Goal: Task Accomplishment & Management: Manage account settings

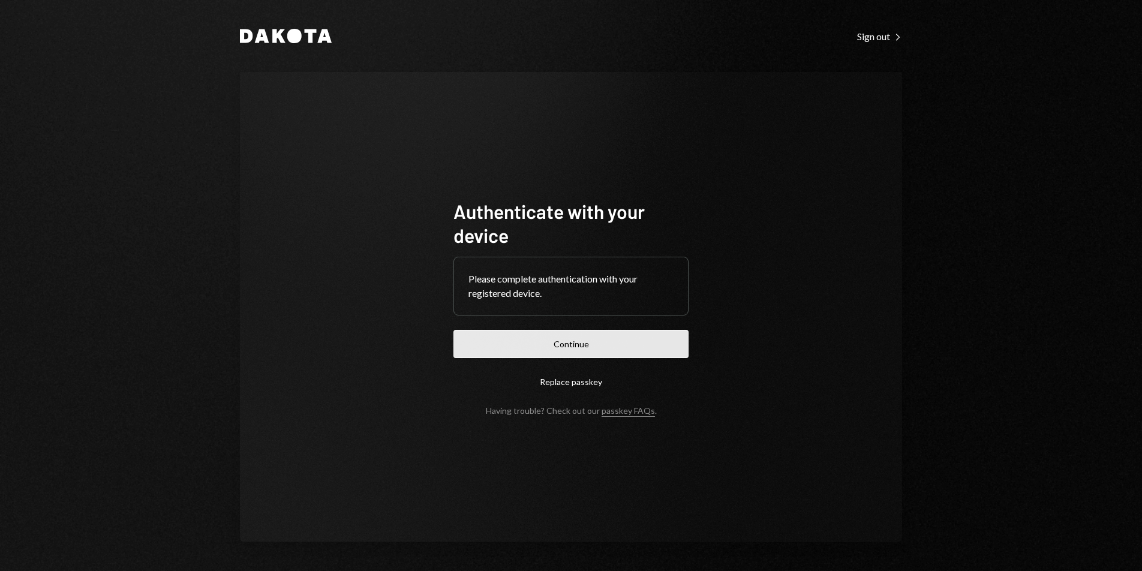
click at [622, 349] on button "Continue" at bounding box center [571, 344] width 235 height 28
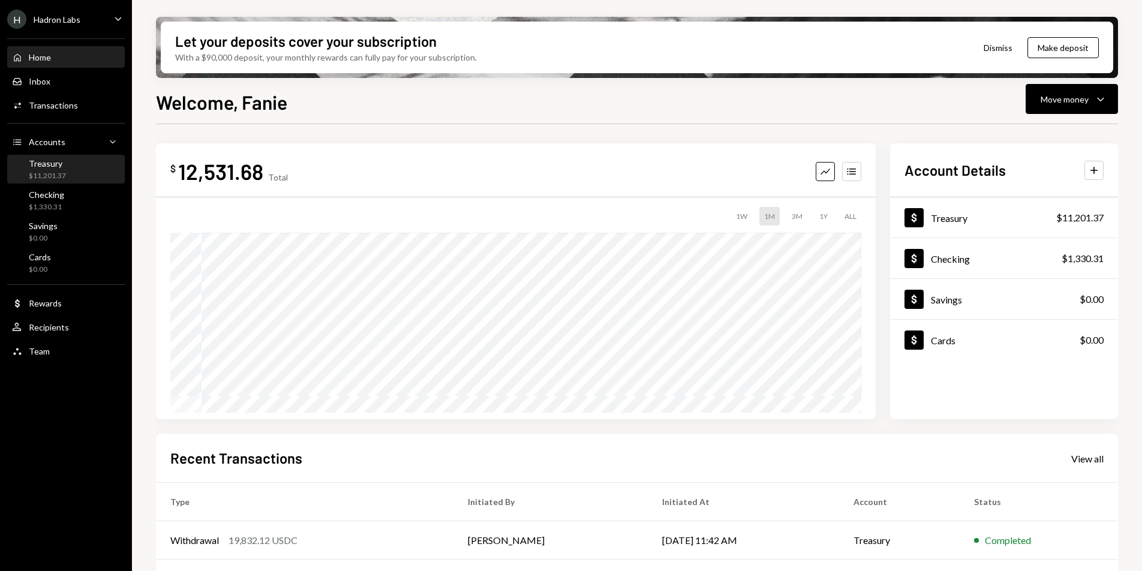
click at [56, 181] on div "Treasury $11,201.37" at bounding box center [66, 170] width 108 height 28
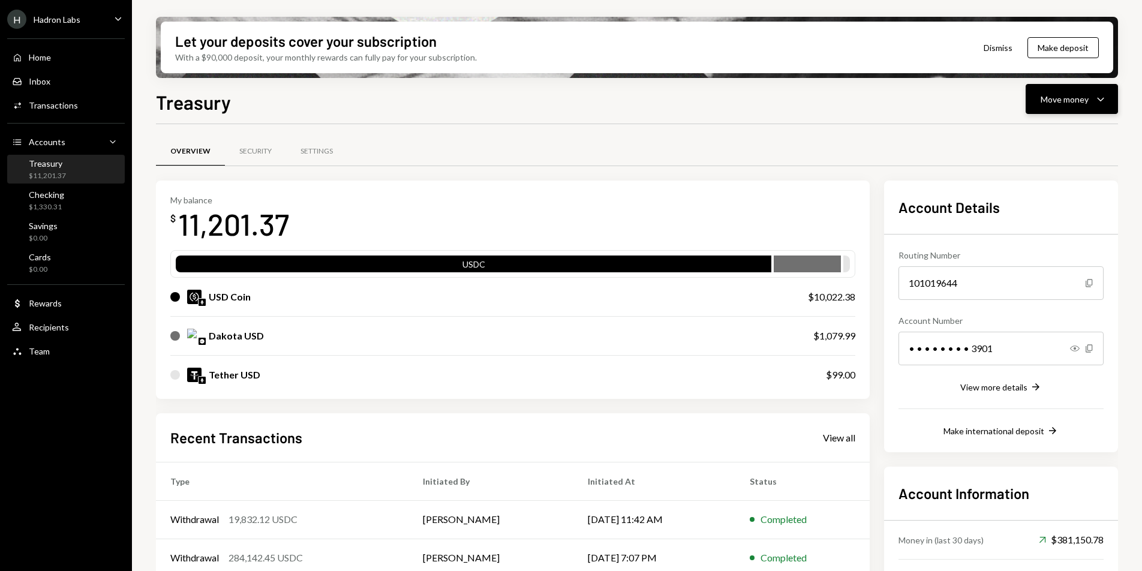
click at [1085, 102] on div "Move money" at bounding box center [1065, 99] width 48 height 13
click at [1061, 127] on div "Withdraw Send" at bounding box center [1053, 135] width 120 height 27
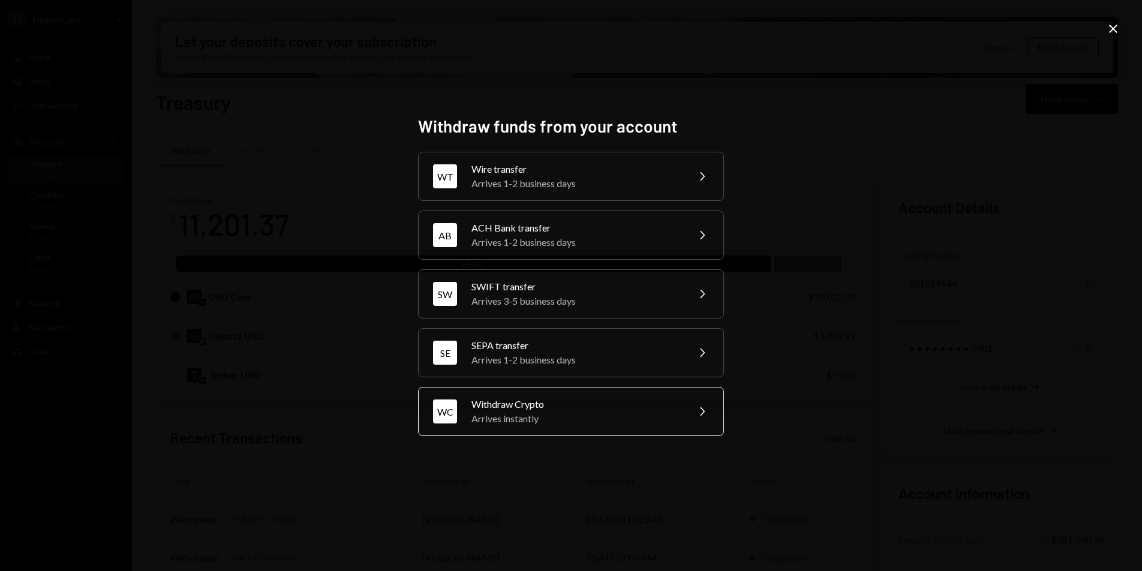
click at [532, 397] on div "Withdraw Crypto" at bounding box center [576, 404] width 209 height 14
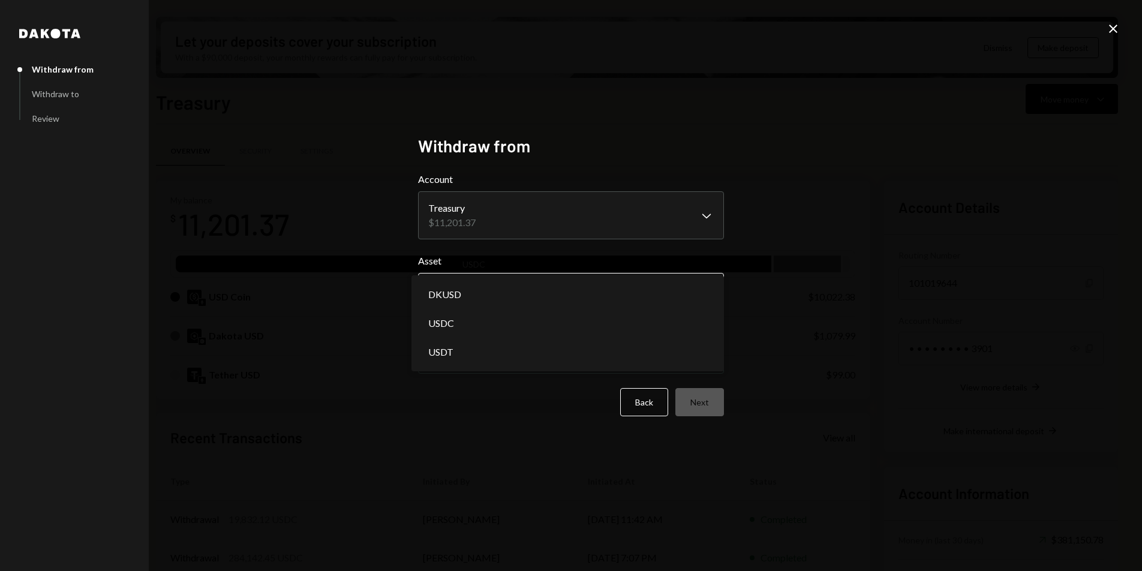
click at [526, 297] on body "H Hadron Labs Caret Down Home Home Inbox Inbox Activities Transactions Accounts…" at bounding box center [571, 285] width 1142 height 571
select select "****"
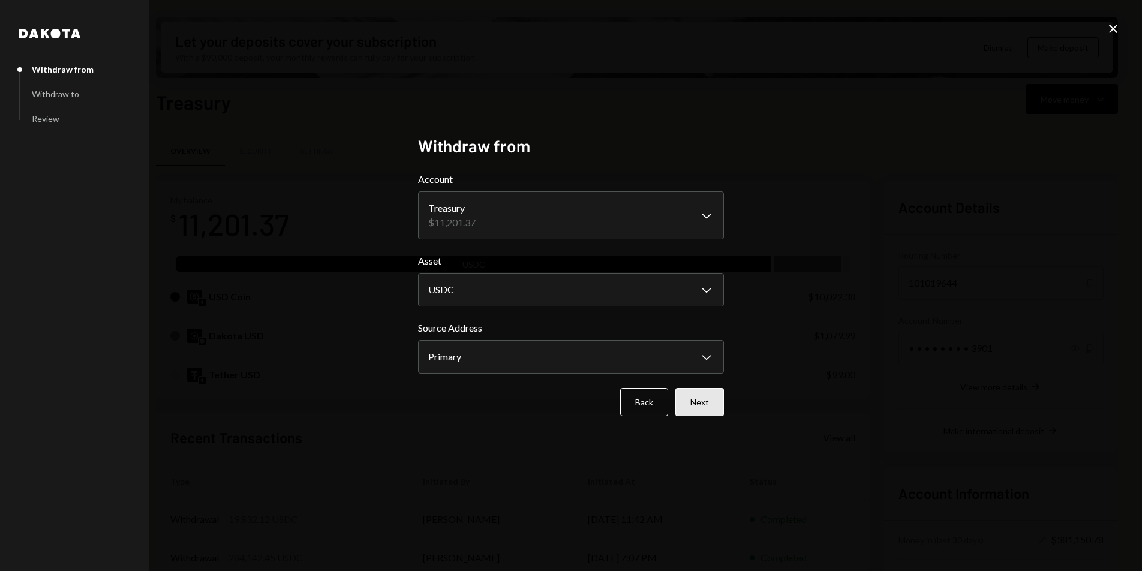
click at [713, 406] on button "Next" at bounding box center [700, 402] width 49 height 28
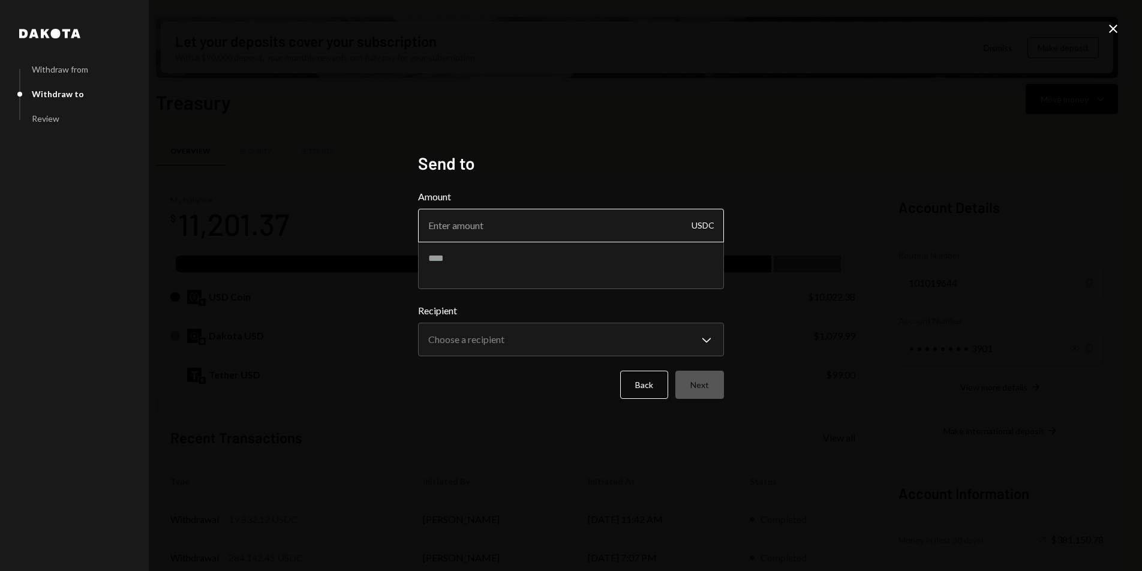
click at [508, 233] on input "Amount" at bounding box center [571, 226] width 306 height 34
type input "4450"
click at [493, 266] on textarea at bounding box center [571, 265] width 306 height 48
type textarea "**********"
click at [511, 329] on body "H Hadron Labs Caret Down Home Home Inbox Inbox Activities Transactions Accounts…" at bounding box center [571, 285] width 1142 height 571
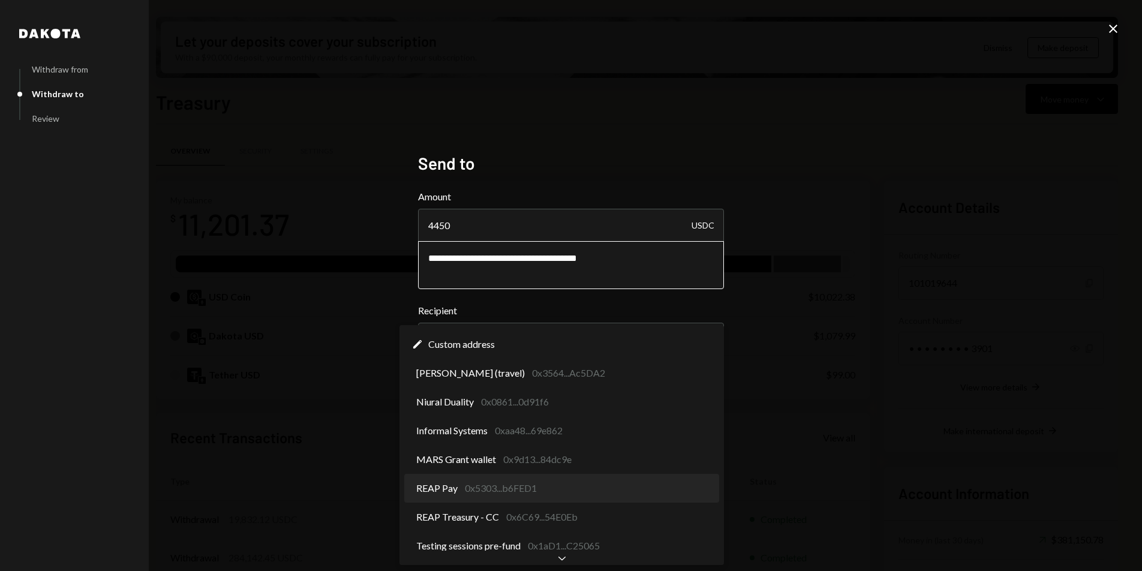
select select "**********"
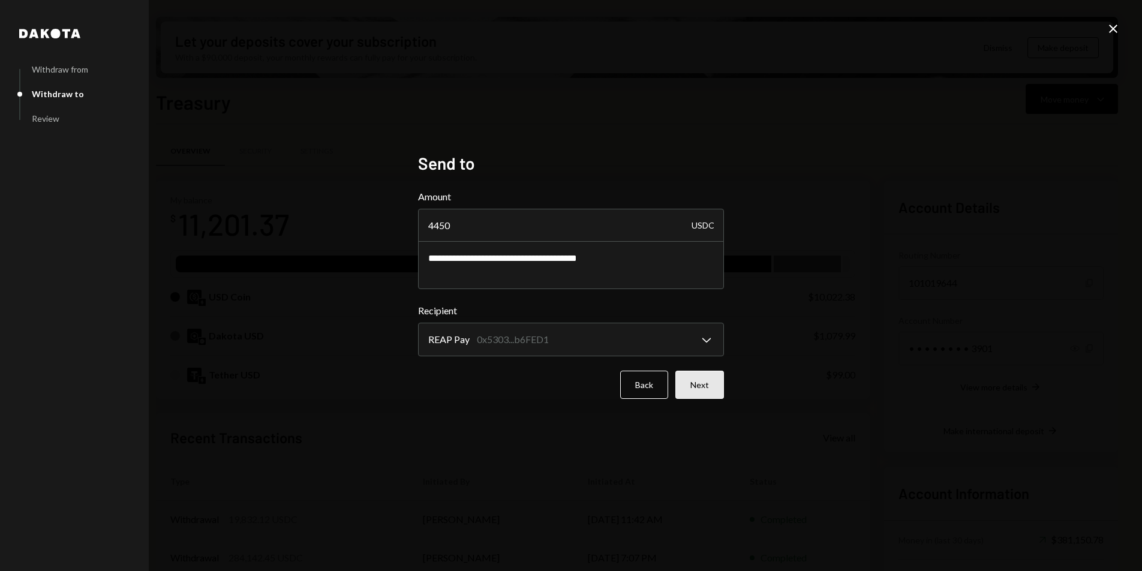
click at [694, 376] on button "Next" at bounding box center [700, 385] width 49 height 28
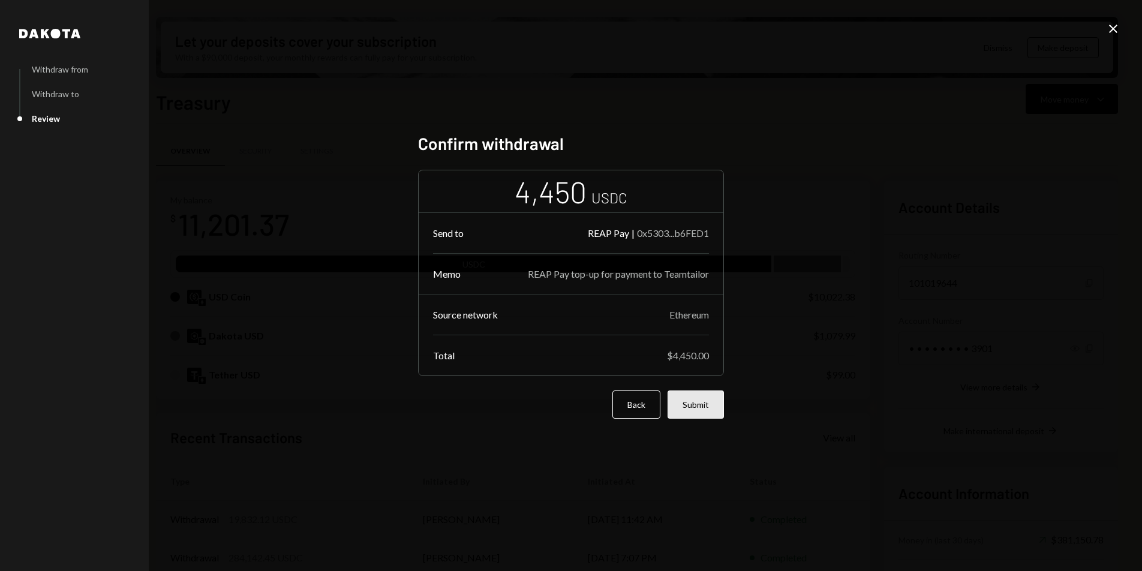
click at [697, 407] on button "Submit" at bounding box center [696, 405] width 56 height 28
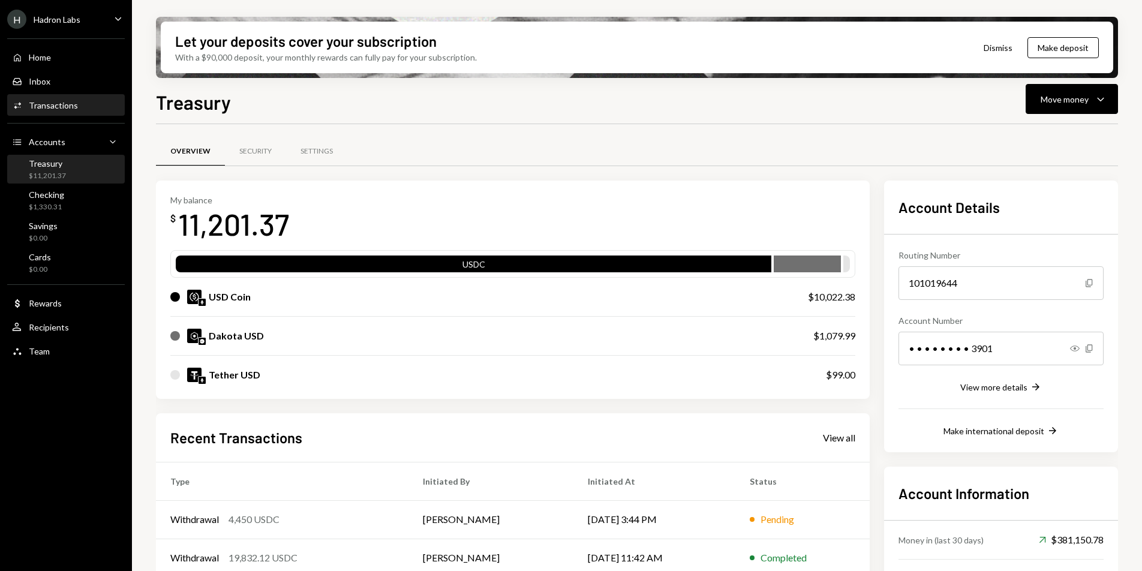
click at [67, 101] on div "Transactions" at bounding box center [53, 105] width 49 height 10
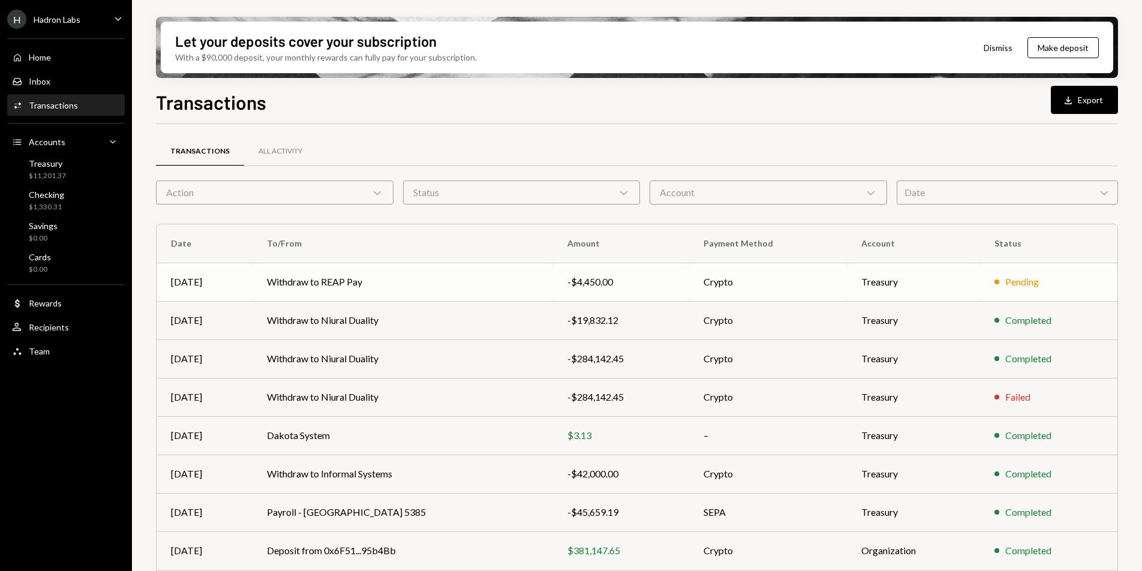
click at [482, 285] on td "Withdraw to REAP Pay" at bounding box center [403, 282] width 301 height 38
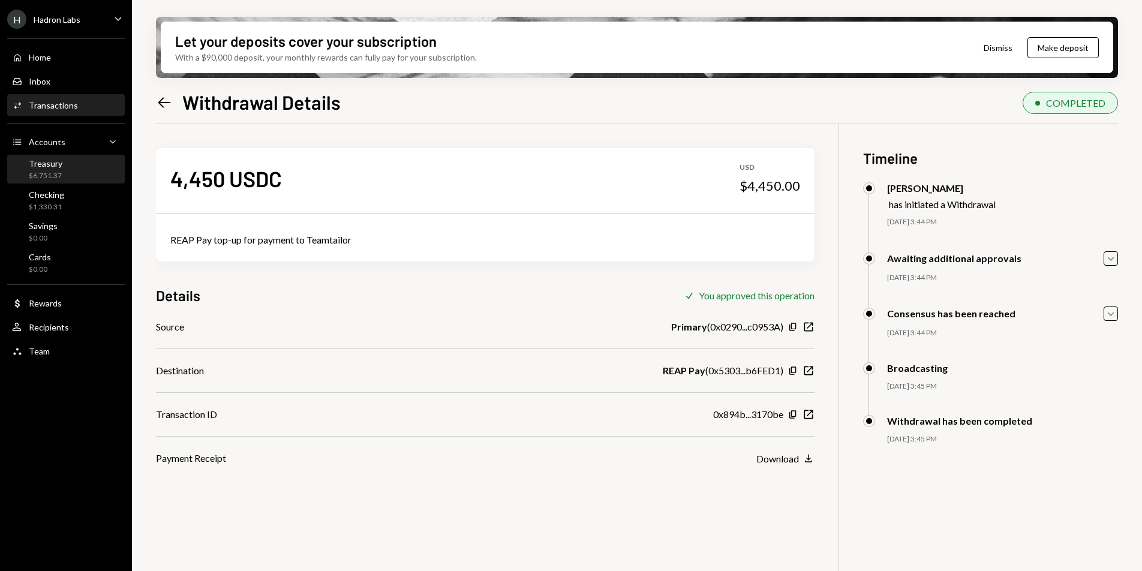
click at [58, 164] on div "Treasury" at bounding box center [46, 163] width 34 height 10
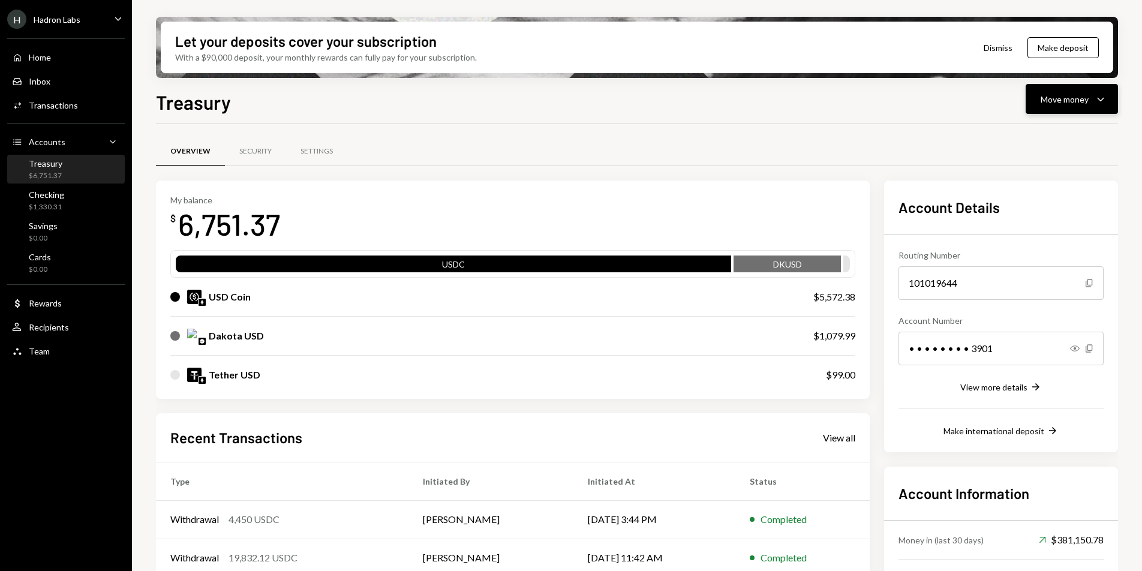
click at [1112, 99] on button "Move money Caret Down" at bounding box center [1072, 99] width 92 height 30
click at [1053, 187] on div "Deposit" at bounding box center [1063, 189] width 88 height 13
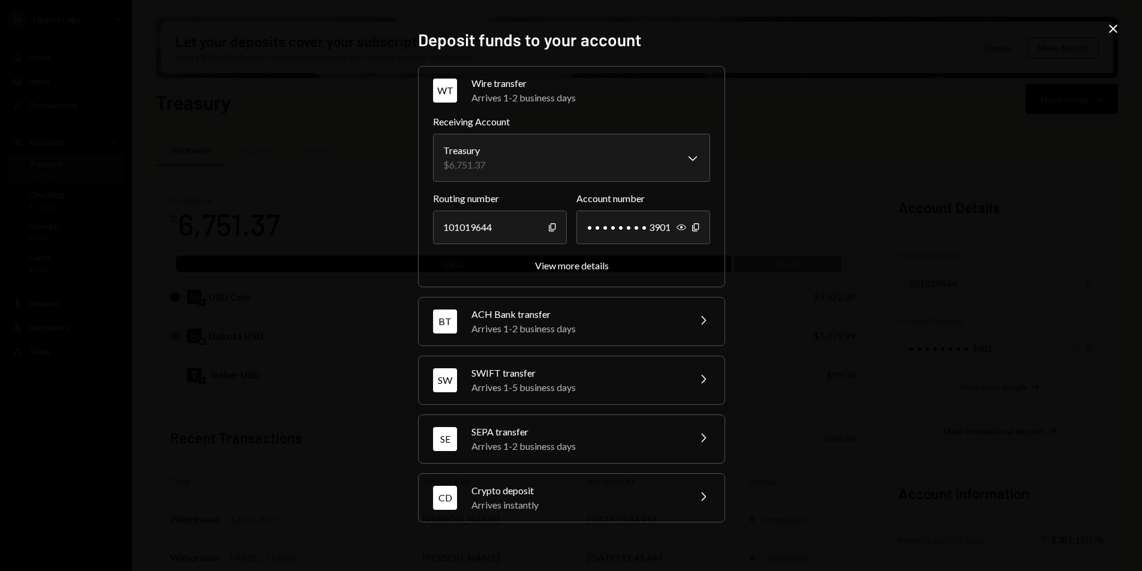
click at [625, 496] on div "Crypto deposit" at bounding box center [577, 491] width 210 height 14
